Goal: Navigation & Orientation: Find specific page/section

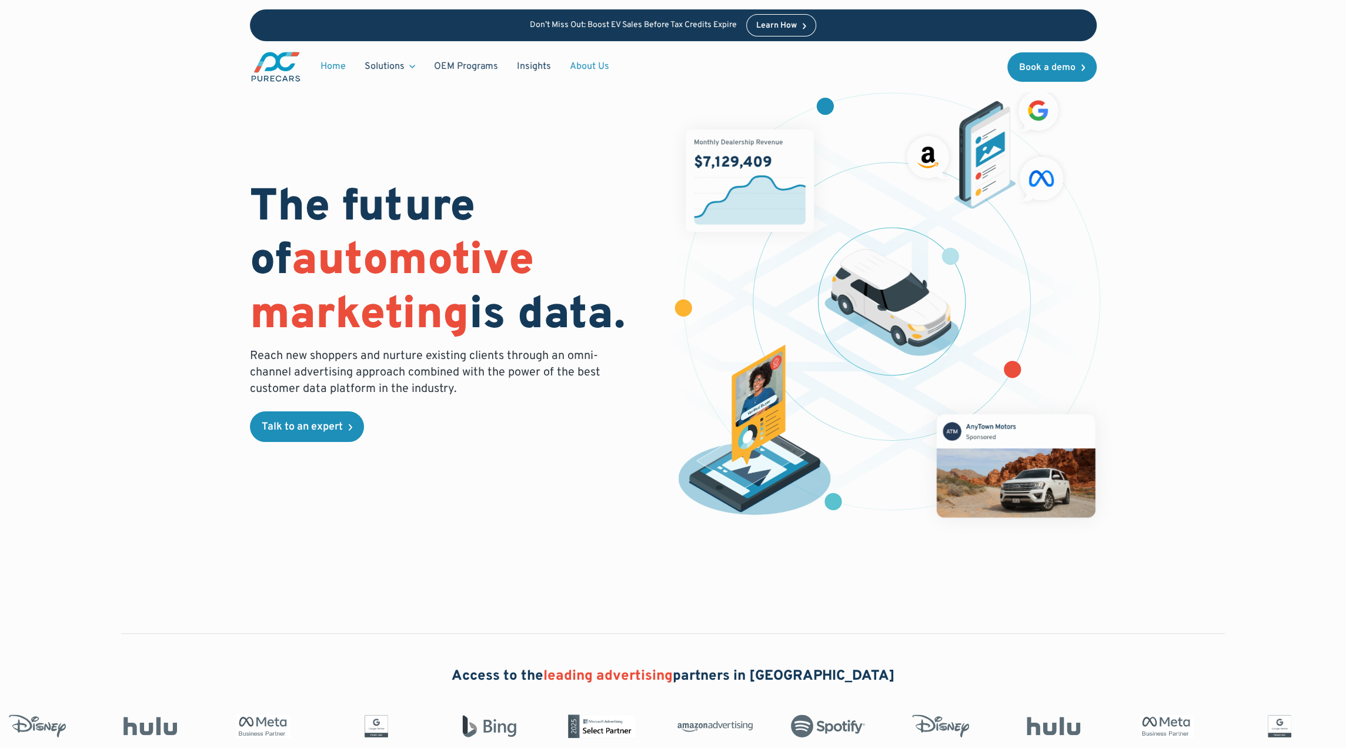
click at [595, 64] on link "About Us" at bounding box center [590, 66] width 58 height 22
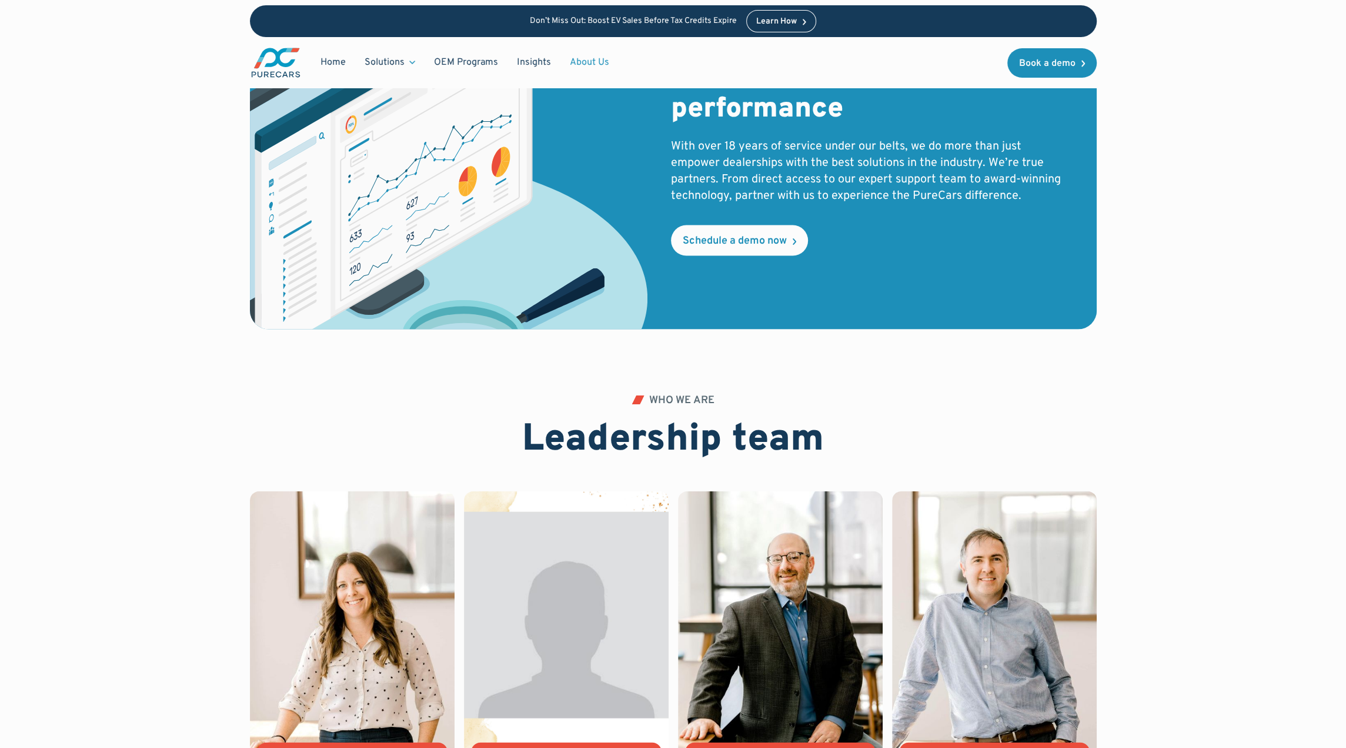
scroll to position [2471, 0]
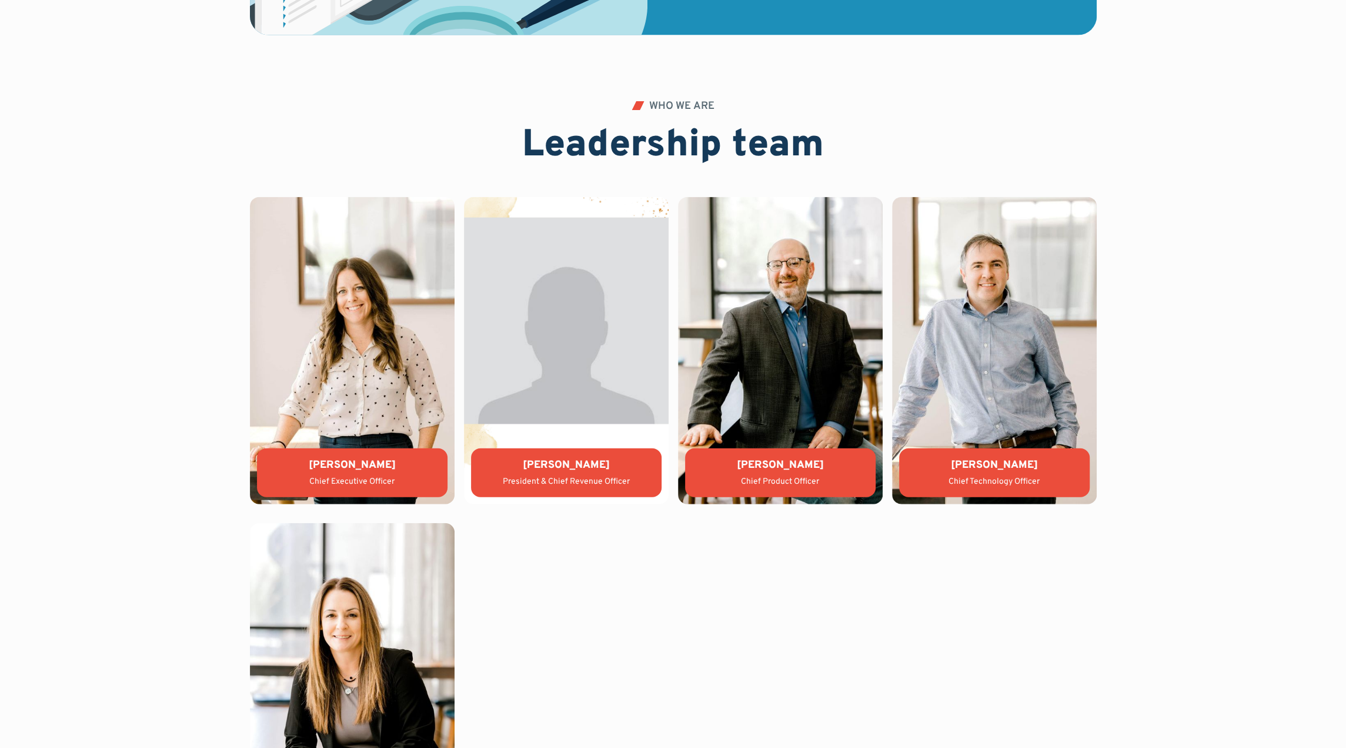
click at [689, 571] on div "Lauren Donalson Chief Executive Officer Jason Wiley President & Chief Revenue O…" at bounding box center [673, 513] width 847 height 633
